Goal: Navigation & Orientation: Find specific page/section

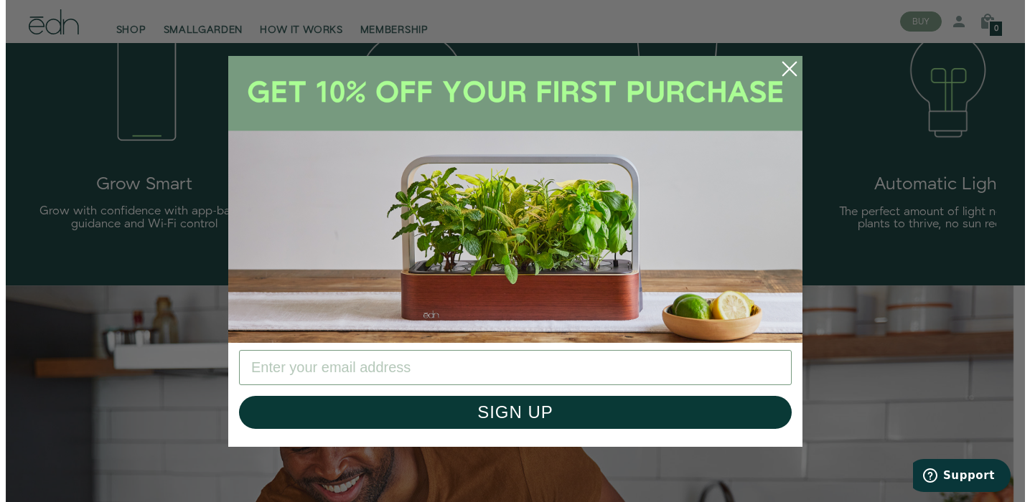
scroll to position [2359, 0]
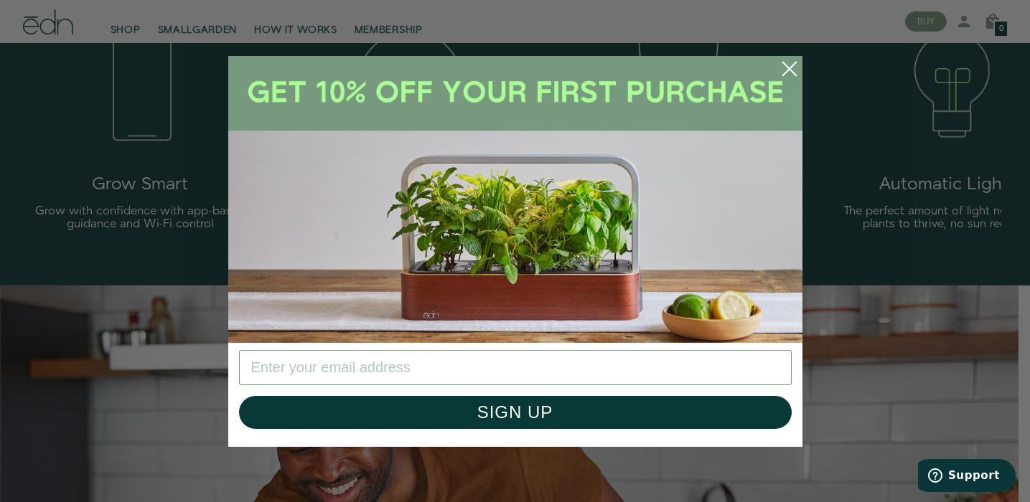
click at [789, 67] on circle "Close dialog" at bounding box center [790, 69] width 32 height 32
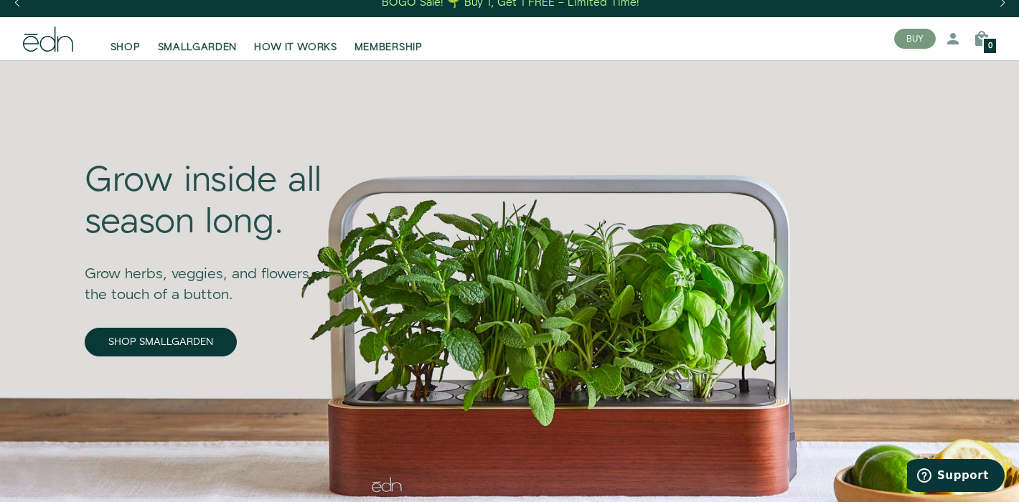
scroll to position [0, 0]
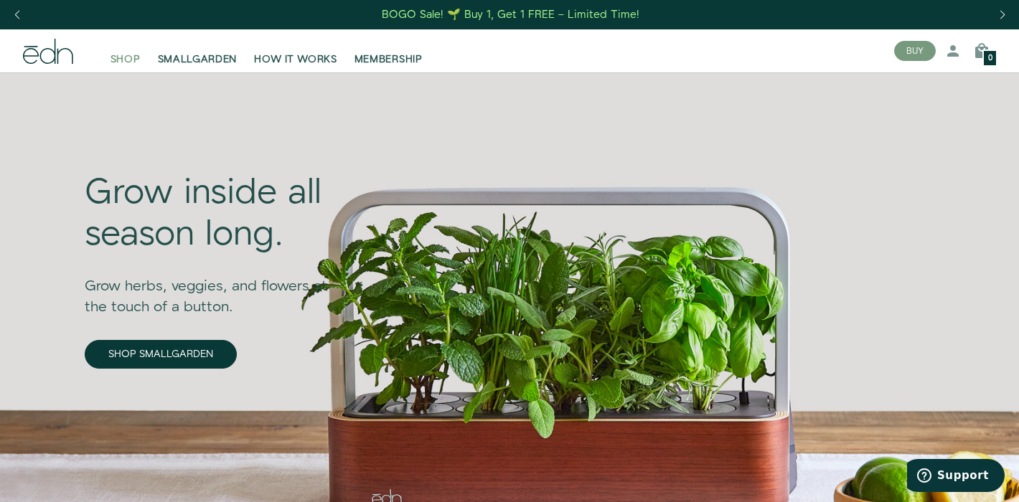
click at [123, 60] on span "SHOP" at bounding box center [126, 59] width 30 height 14
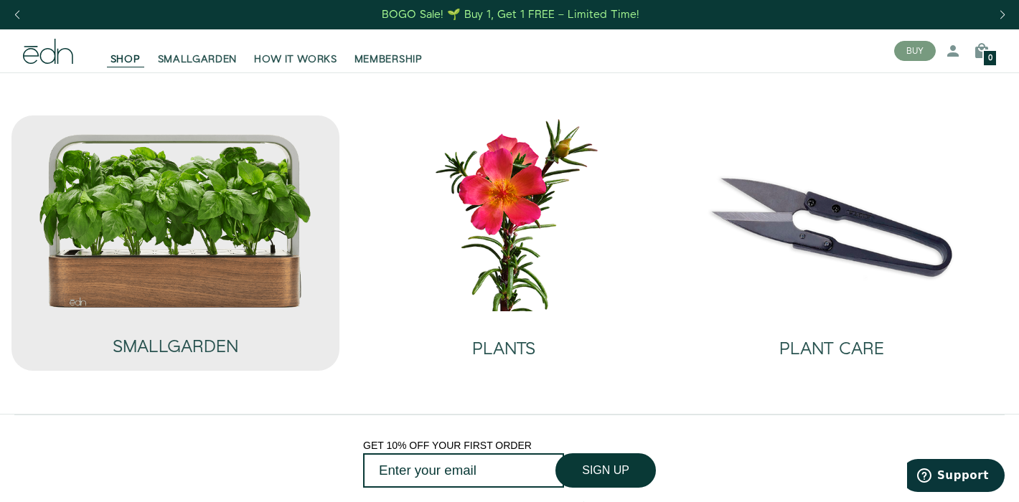
click at [210, 230] on img at bounding box center [175, 221] width 275 height 177
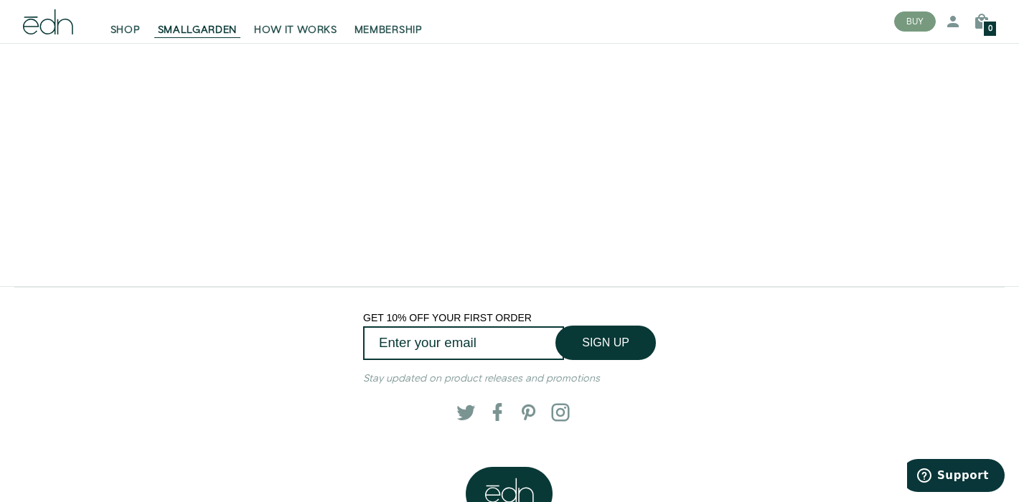
scroll to position [2883, 0]
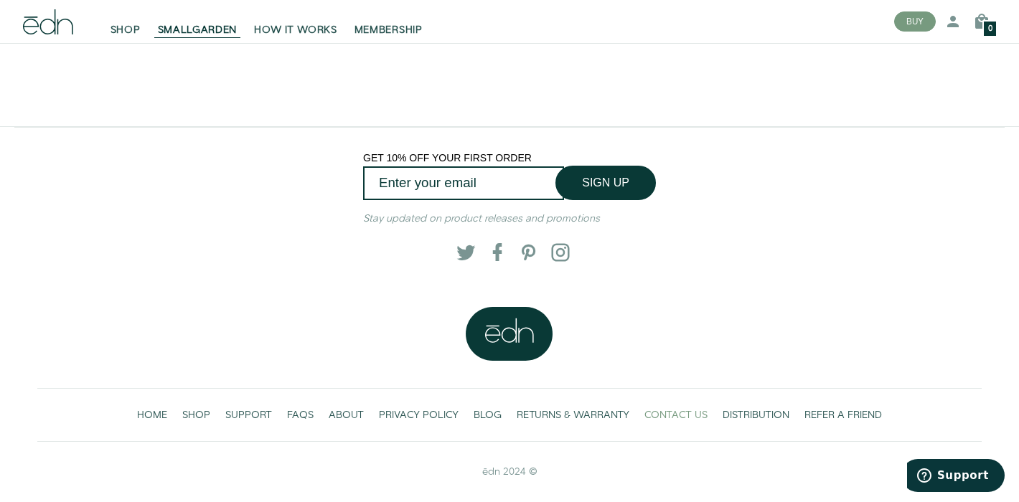
click at [669, 415] on span "CONTACT US" at bounding box center [675, 415] width 63 height 14
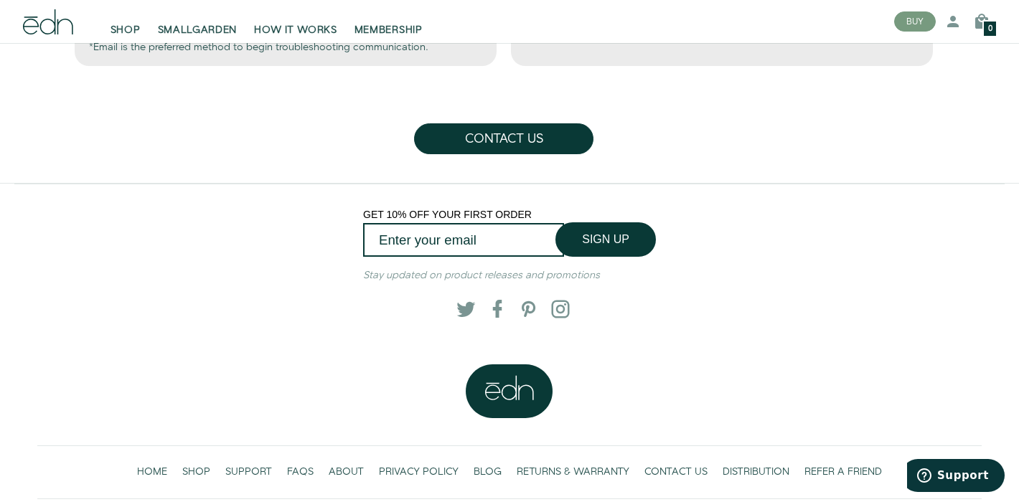
scroll to position [809, 0]
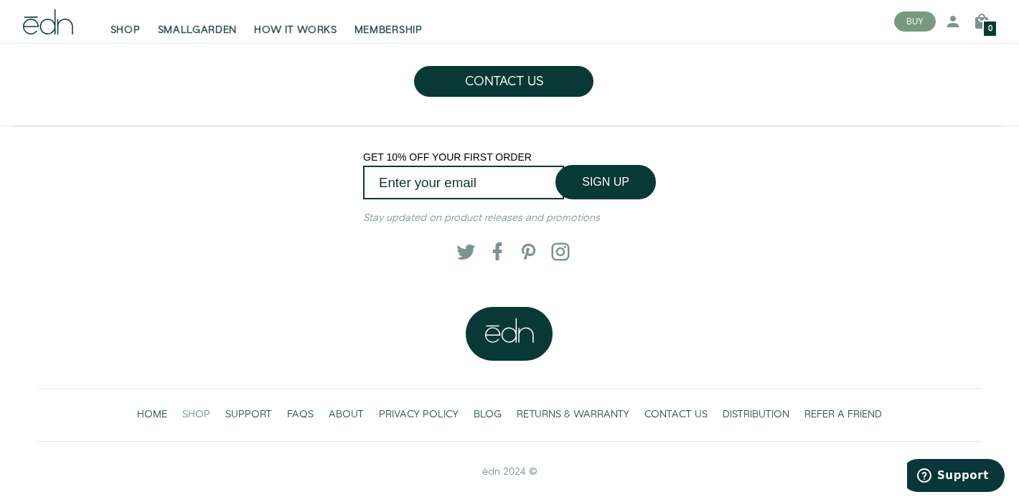
click at [189, 413] on span "SHOP" at bounding box center [196, 415] width 28 height 14
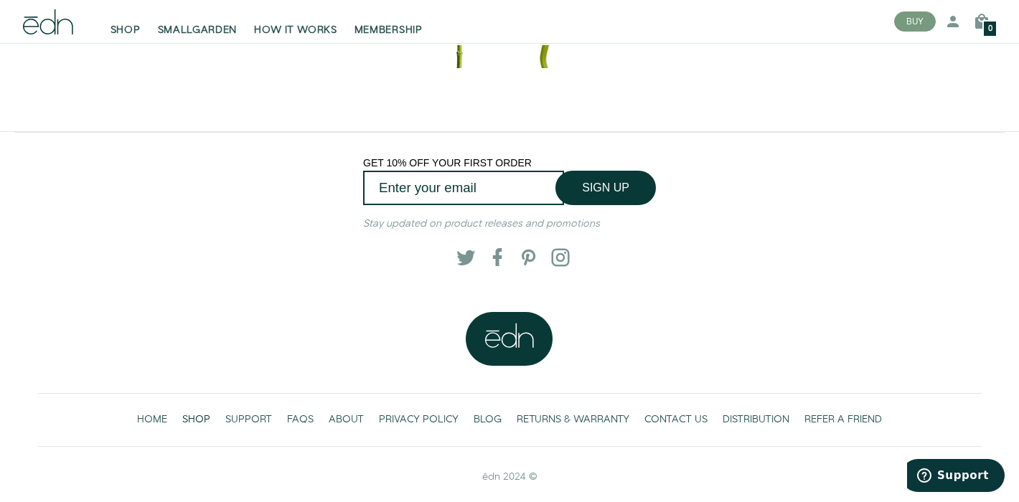
scroll to position [369, 0]
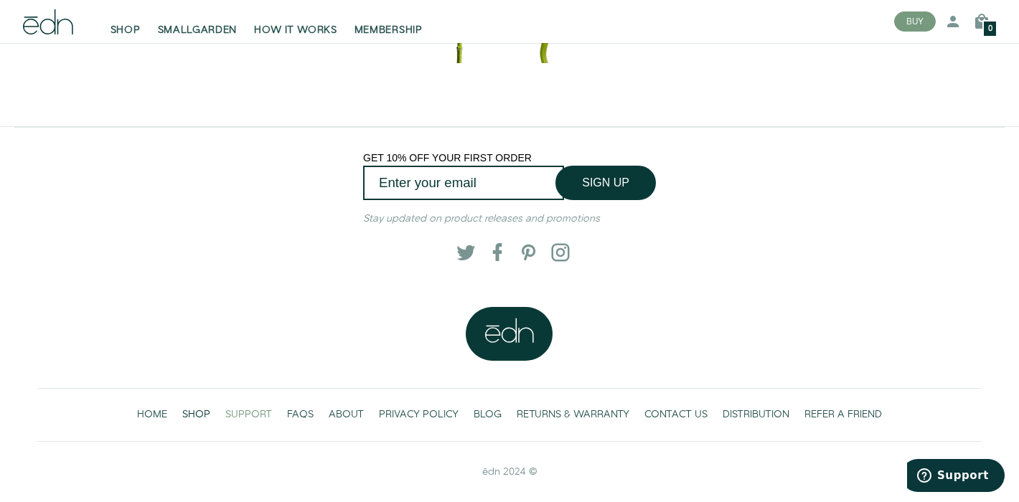
click at [250, 413] on span "SUPPORT" at bounding box center [248, 415] width 47 height 14
